Goal: Information Seeking & Learning: Learn about a topic

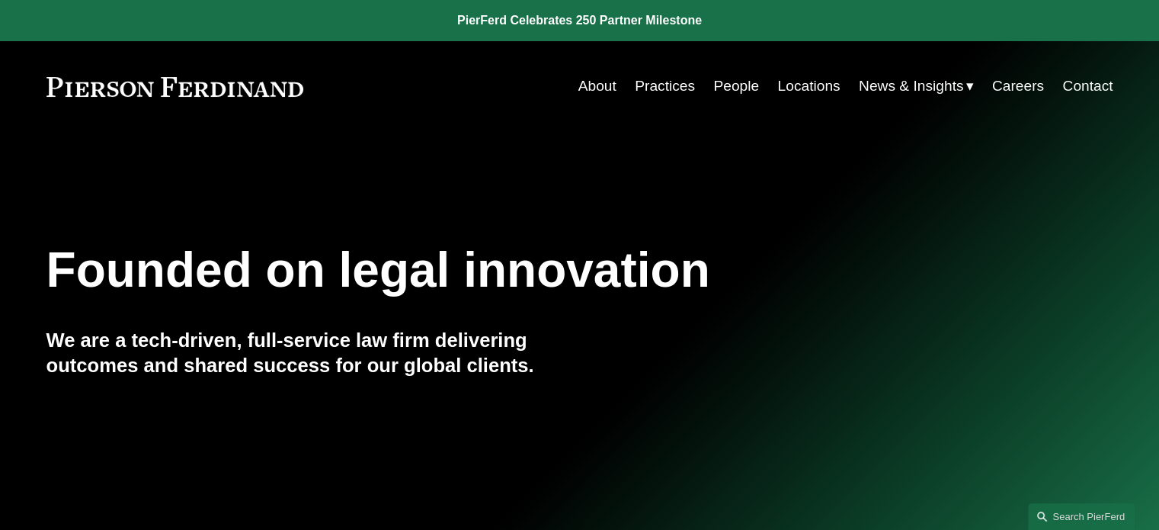
click at [0, 0] on span "News" at bounding box center [0, 0] width 0 height 0
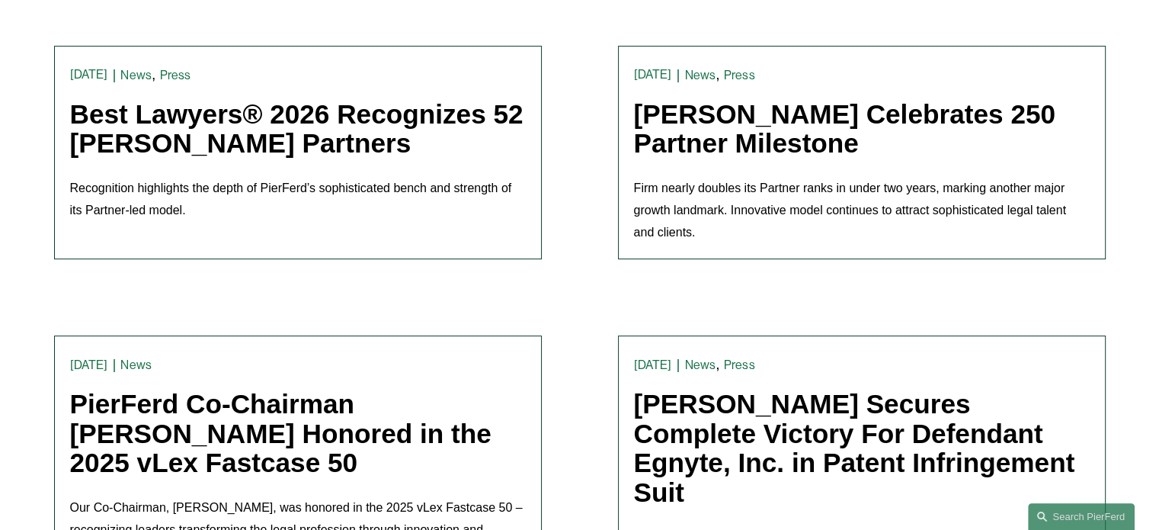
scroll to position [456, 0]
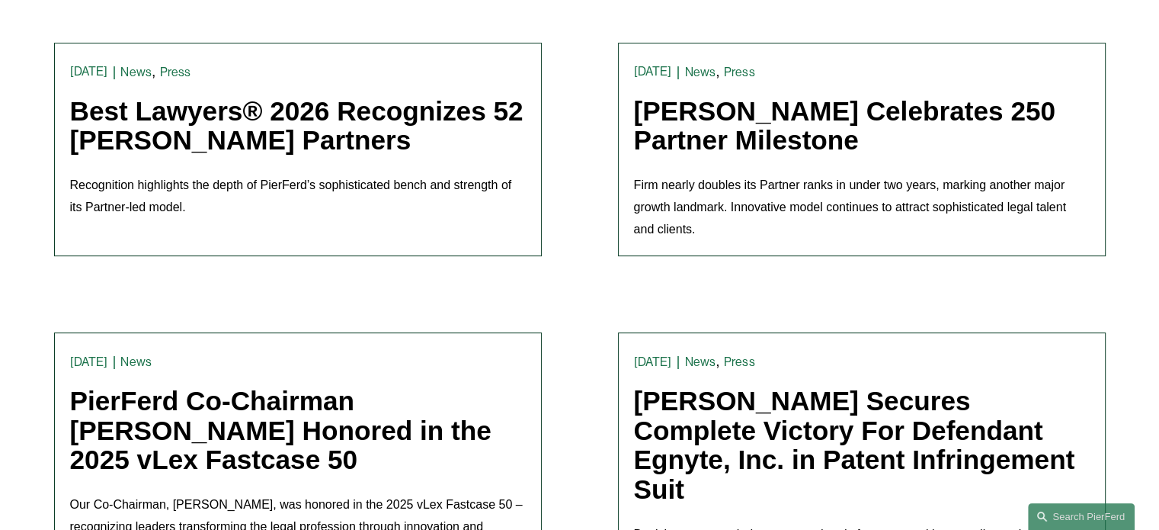
click at [407, 114] on link "Best Lawyers® 2026 Recognizes 52 [PERSON_NAME] Partners" at bounding box center [296, 125] width 453 height 59
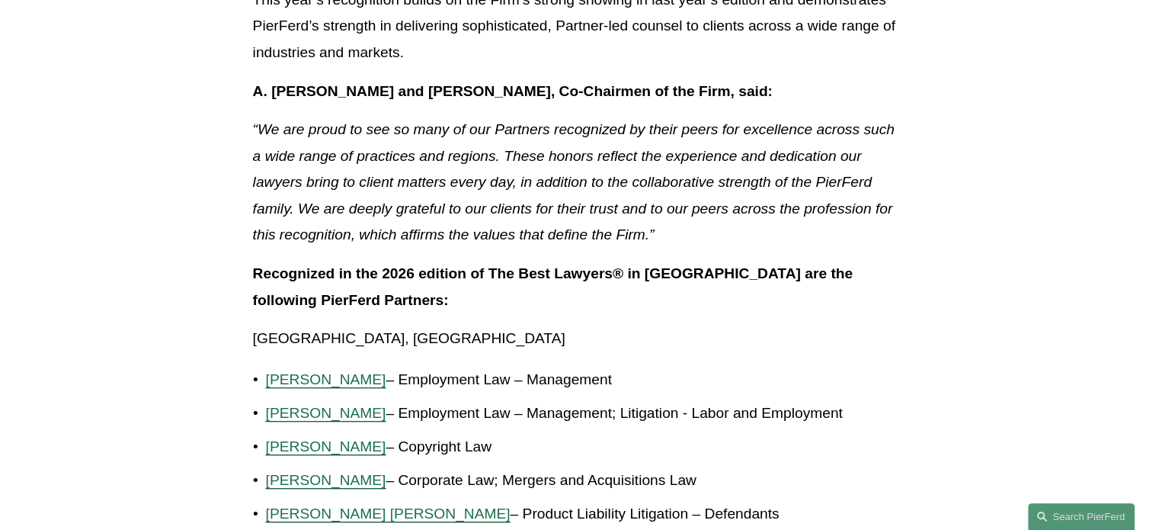
scroll to position [672, 0]
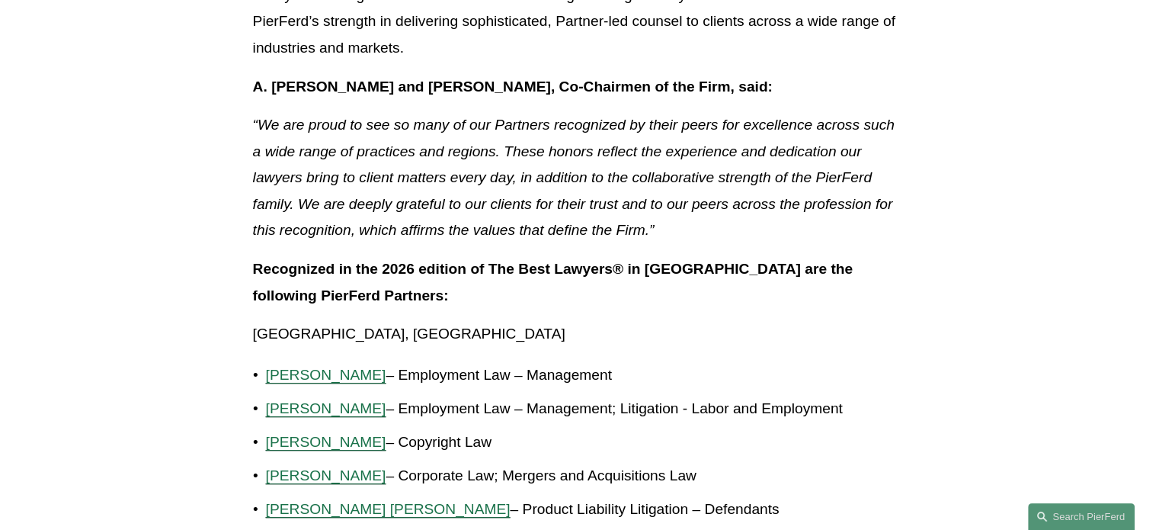
drag, startPoint x: 756, startPoint y: 361, endPoint x: 728, endPoint y: 85, distance: 277.2
click at [728, 85] on strong "A. [PERSON_NAME] and [PERSON_NAME], Co-Chairmen of the Firm, said:" at bounding box center [513, 86] width 520 height 16
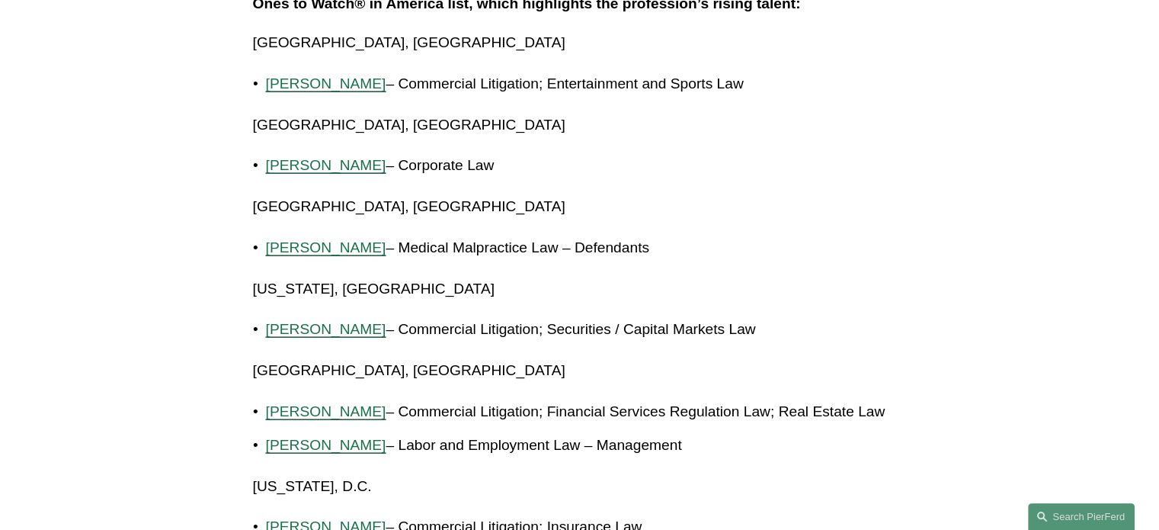
scroll to position [3548, 0]
click at [331, 402] on span "Eric B. Freedman" at bounding box center [326, 410] width 120 height 16
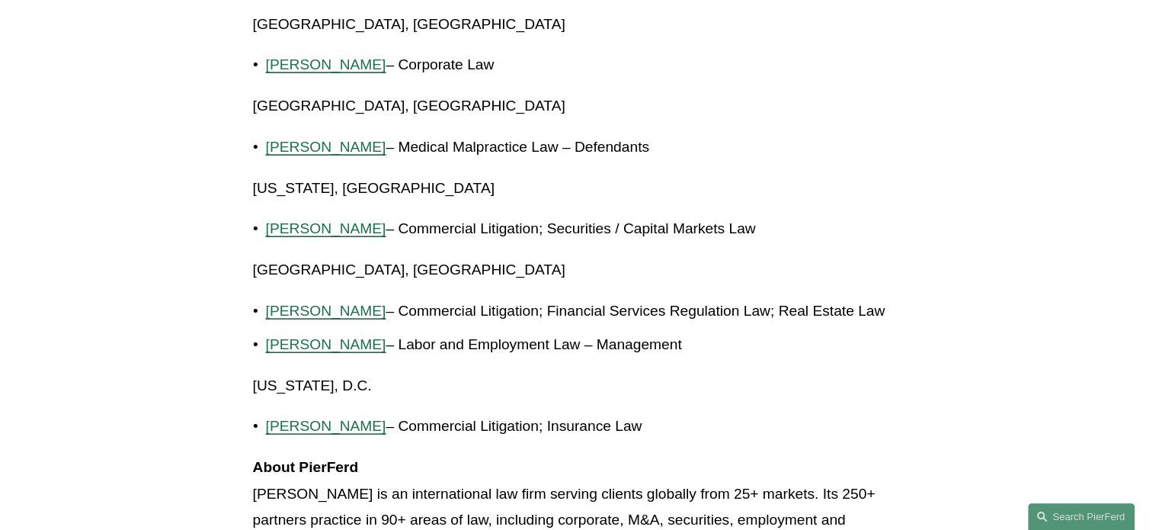
scroll to position [3648, 0]
click at [284, 417] on span "[PERSON_NAME]" at bounding box center [326, 425] width 120 height 16
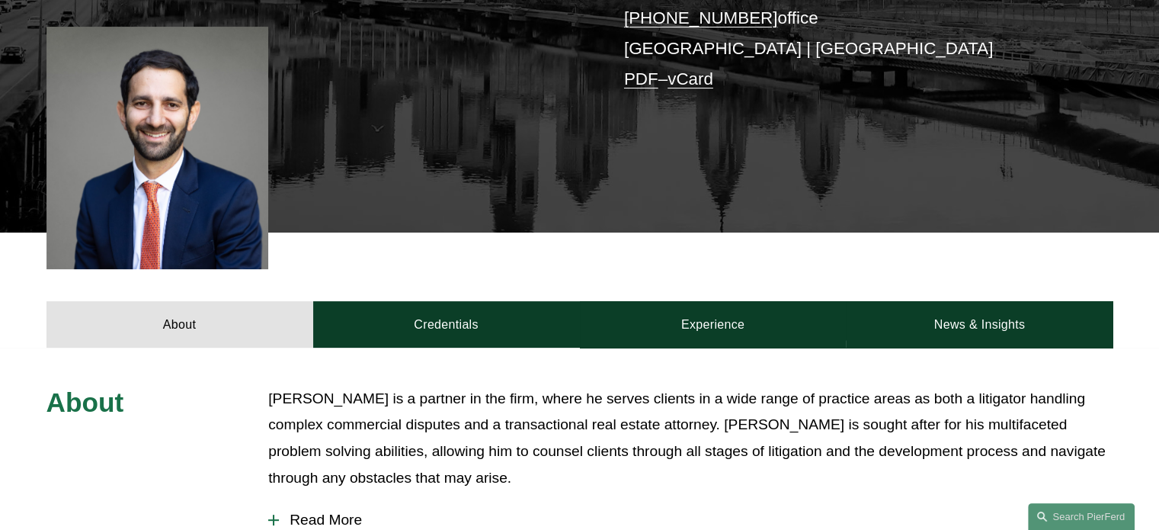
scroll to position [386, 0]
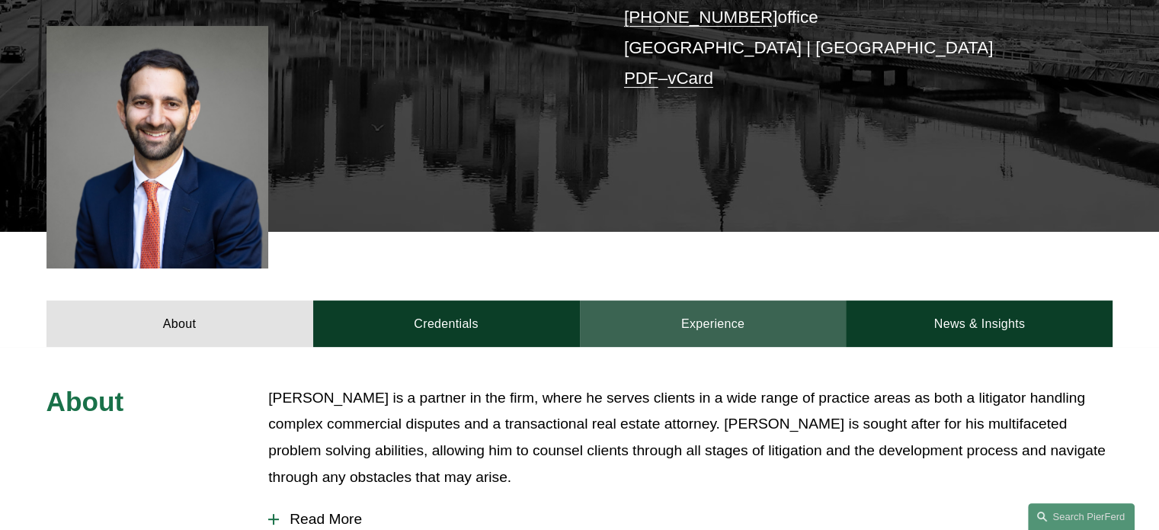
click at [671, 305] on link "Experience" at bounding box center [713, 323] width 267 height 46
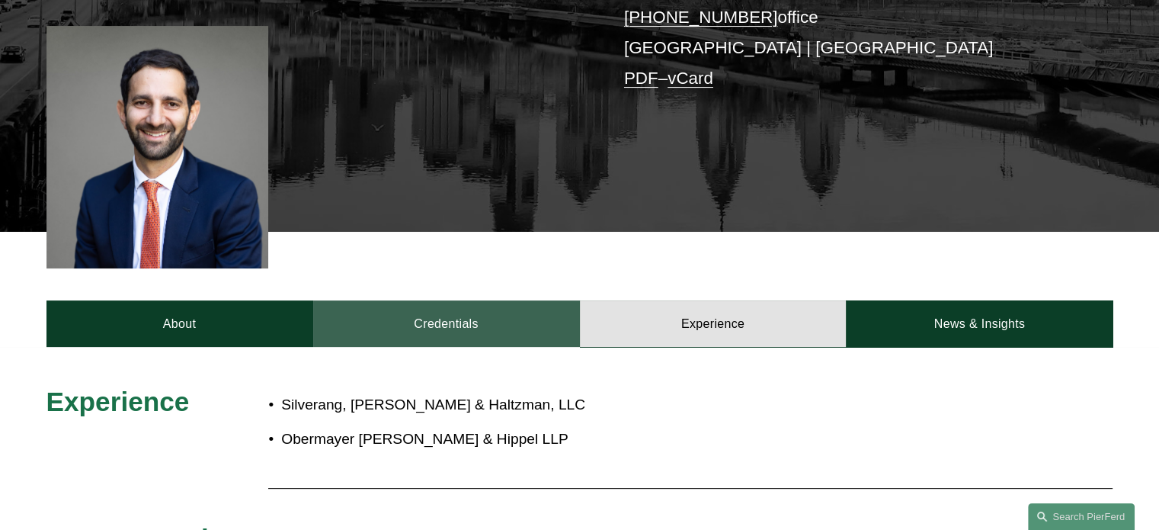
click at [482, 328] on link "Credentials" at bounding box center [446, 323] width 267 height 46
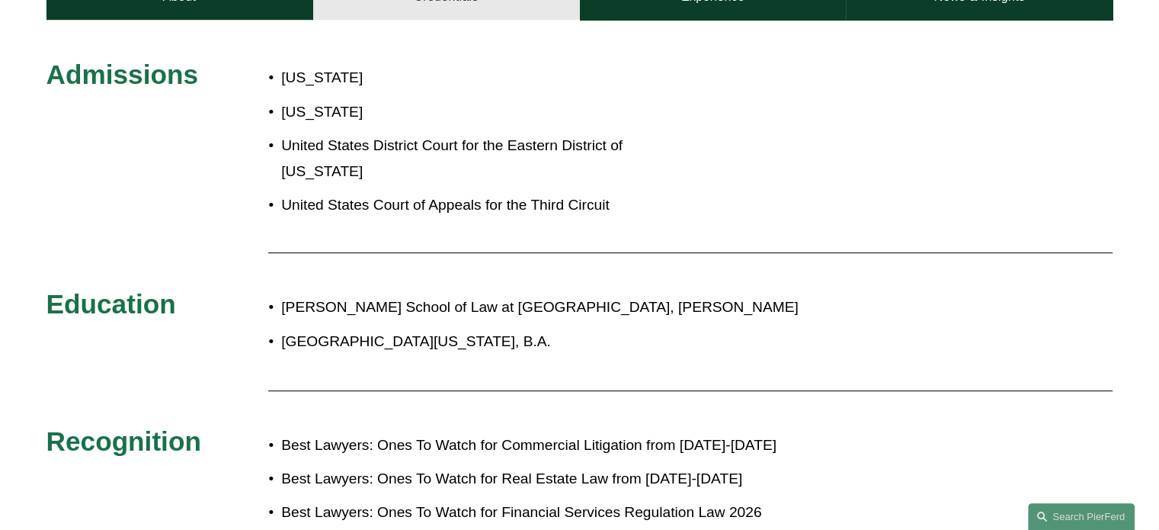
scroll to position [767, 0]
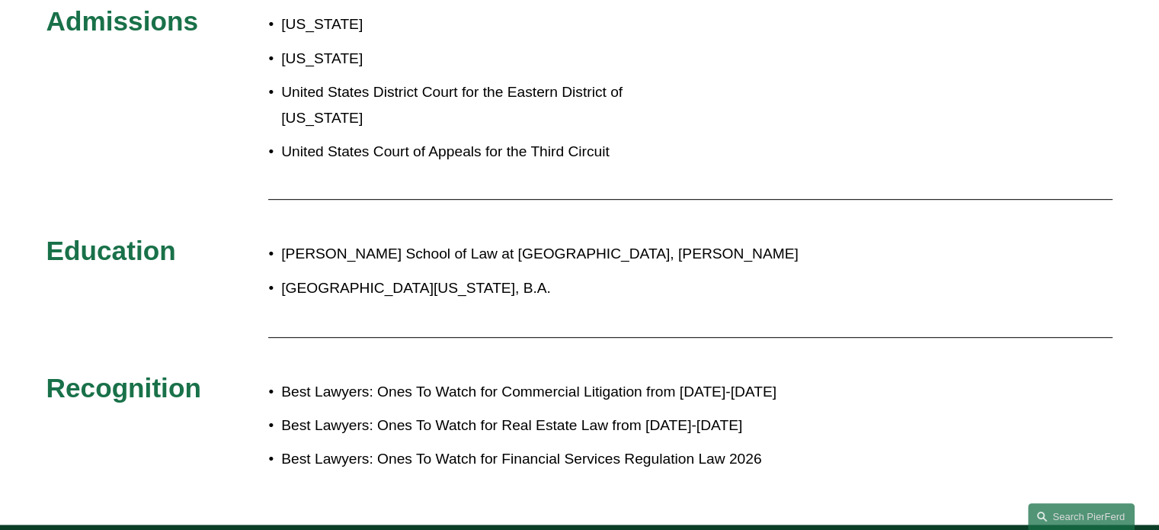
drag, startPoint x: 482, startPoint y: 328, endPoint x: 430, endPoint y: 316, distance: 54.0
click at [430, 329] on div at bounding box center [690, 336] width 844 height 15
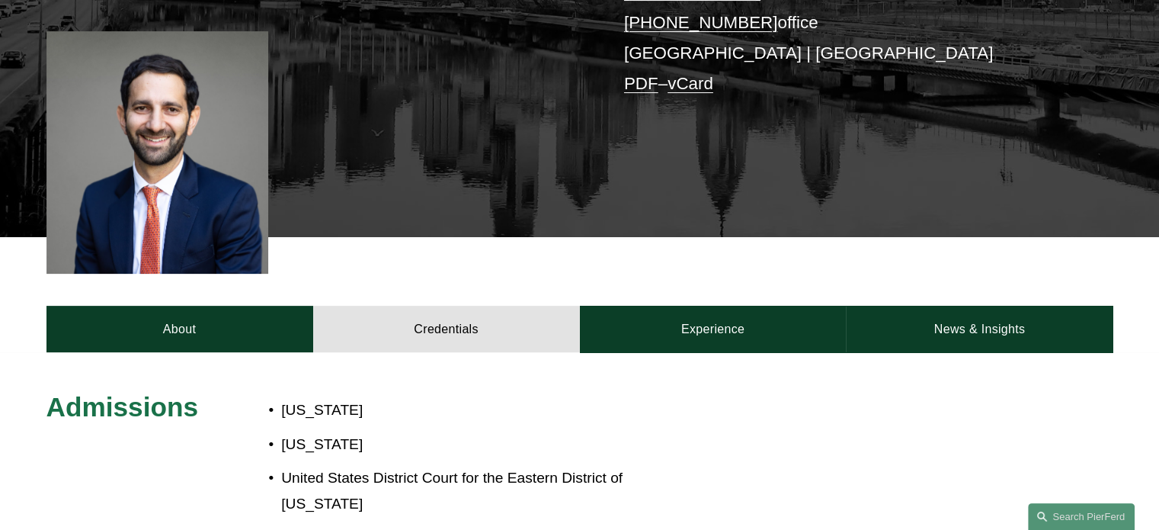
scroll to position [383, 0]
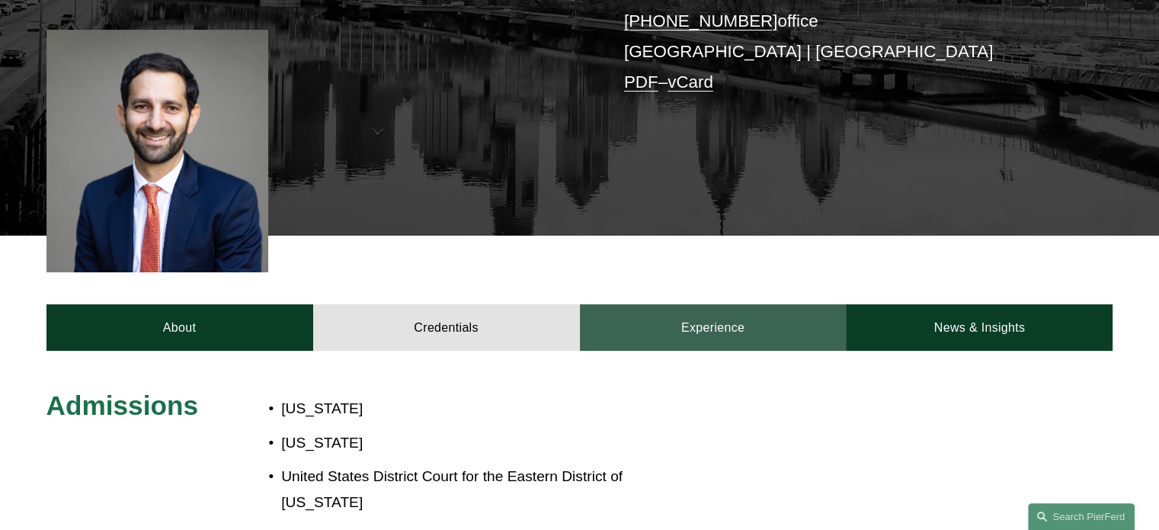
click at [693, 304] on link "Experience" at bounding box center [713, 327] width 267 height 46
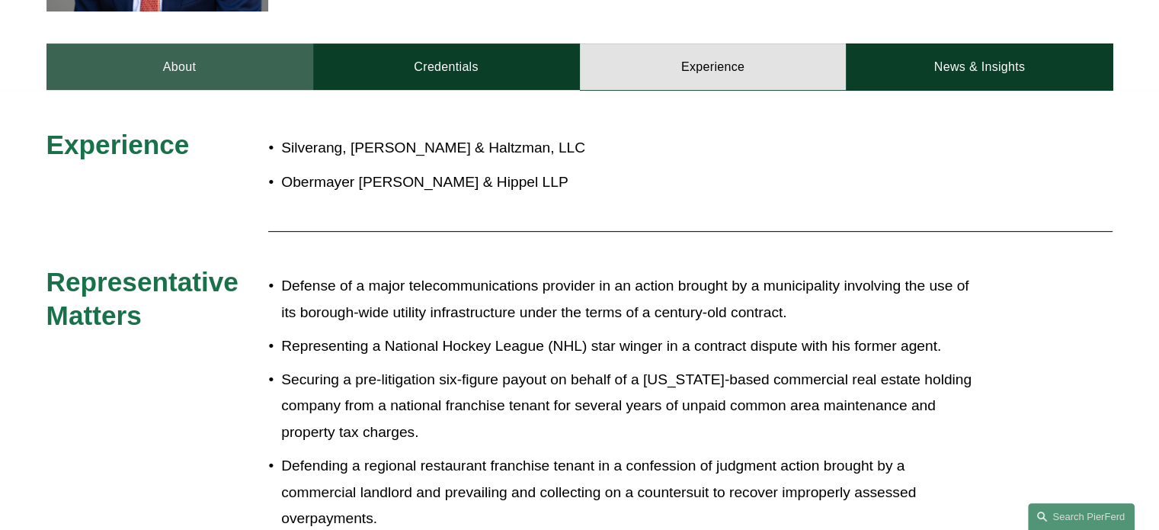
scroll to position [652, 0]
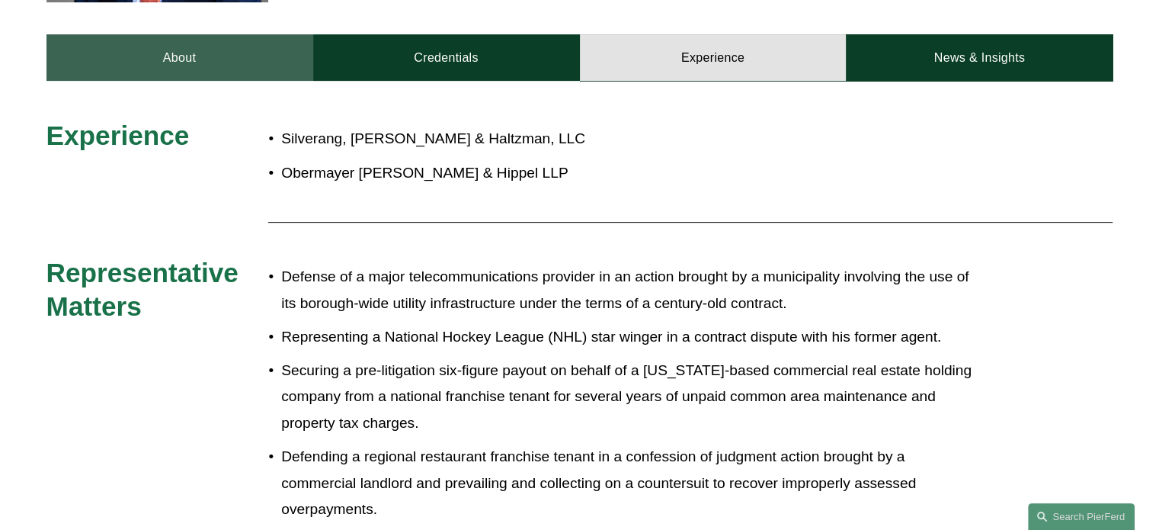
click at [204, 48] on link "About" at bounding box center [179, 57] width 267 height 46
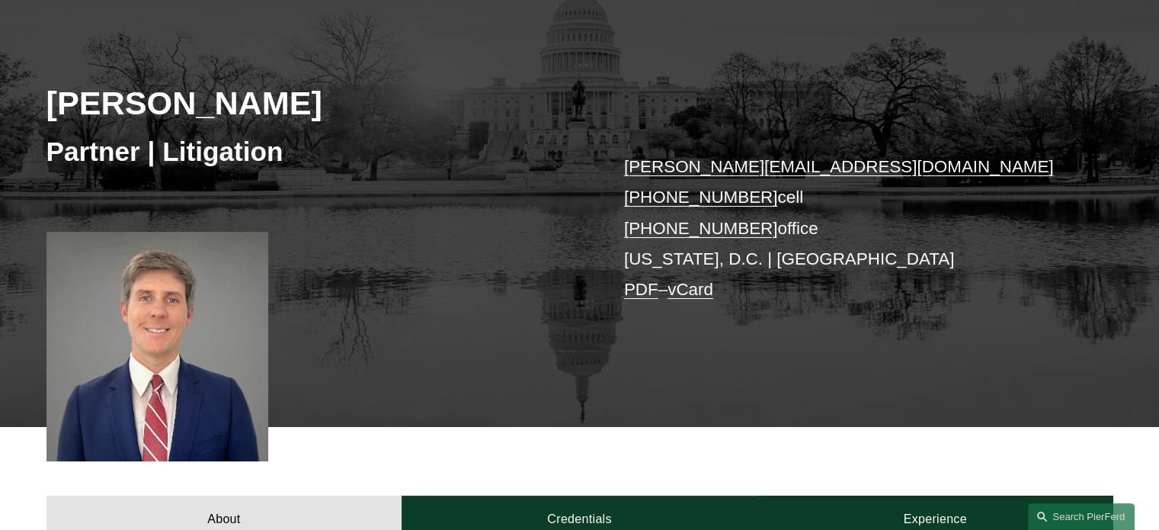
scroll to position [176, 0]
